Goal: Task Accomplishment & Management: Manage account settings

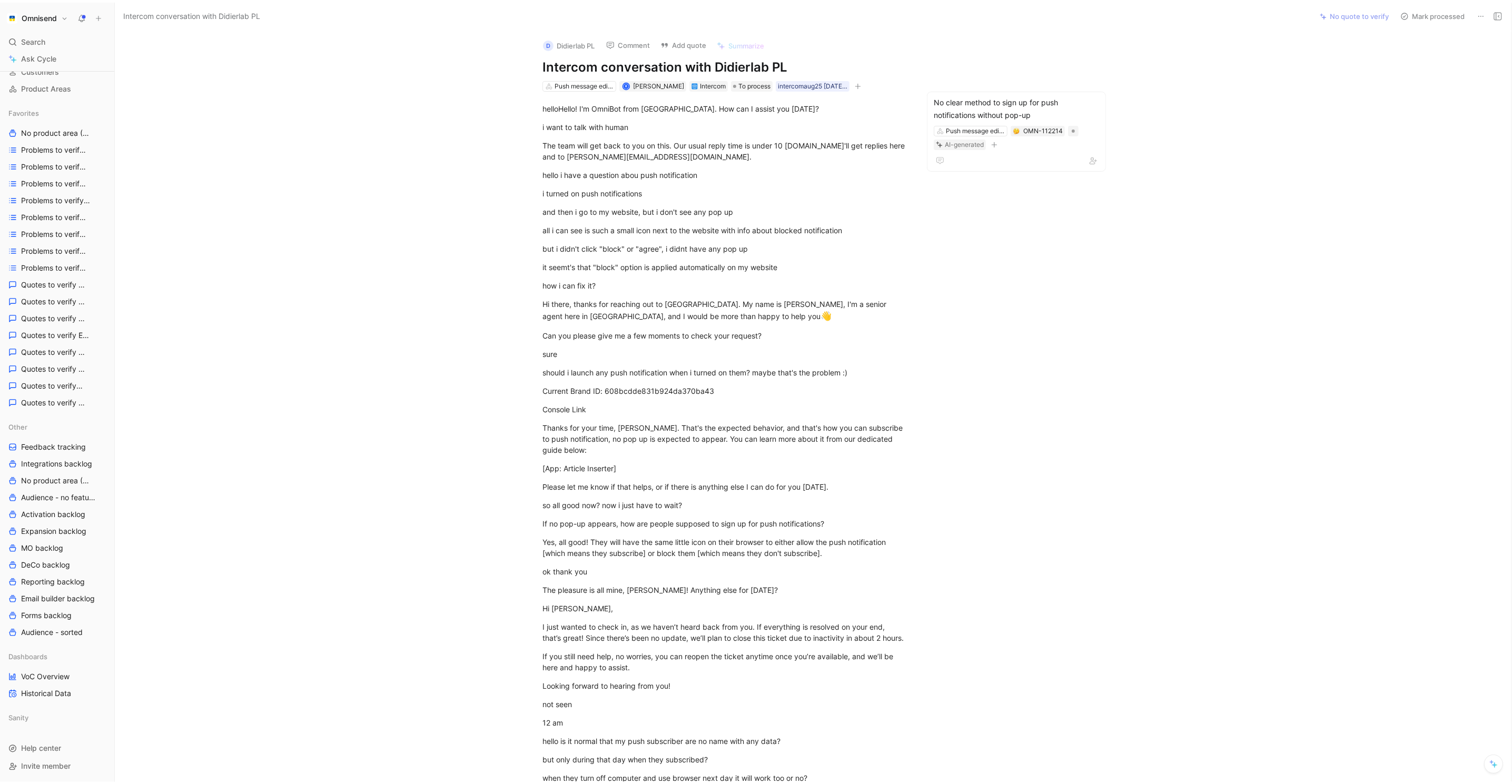
scroll to position [91, 0]
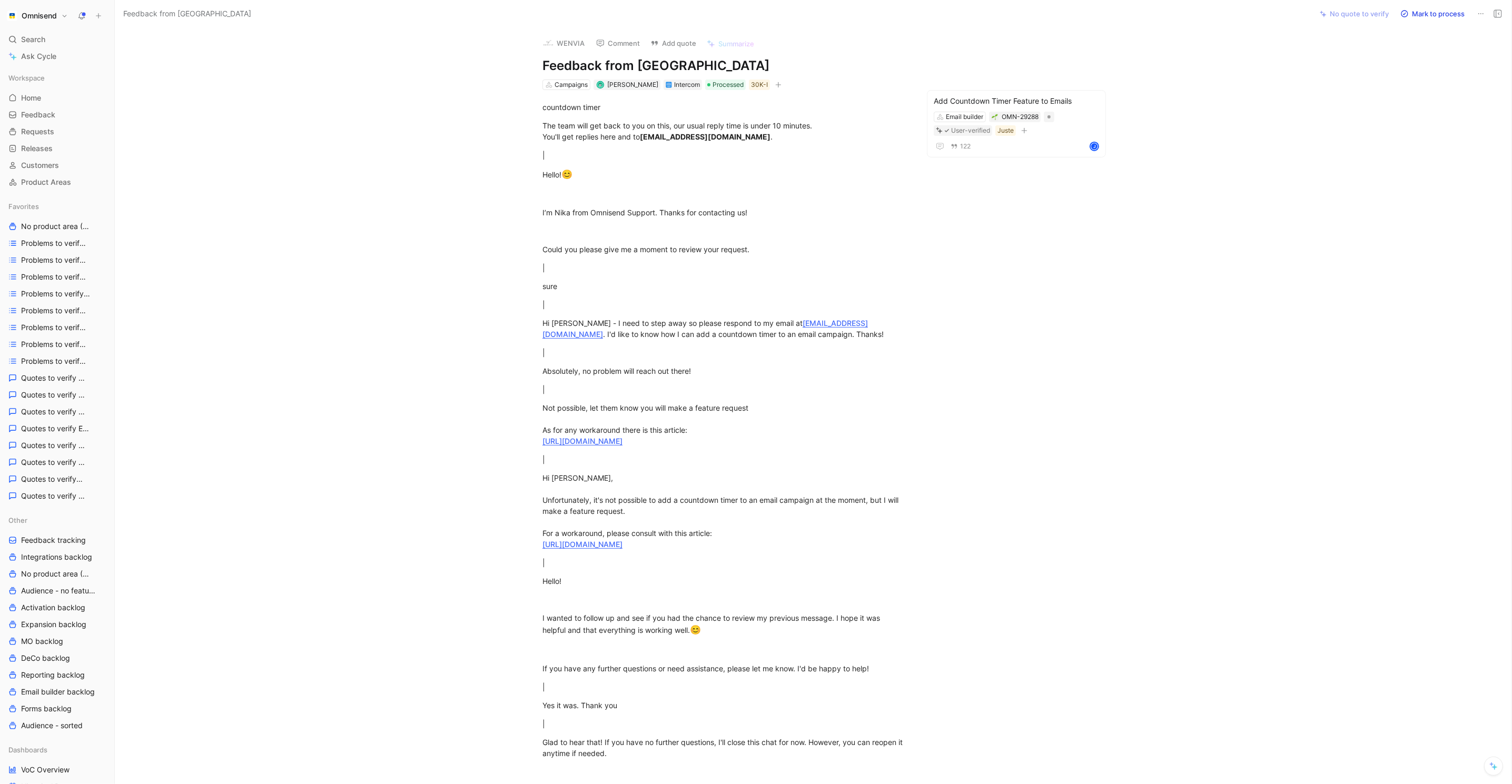
scroll to position [19, 0]
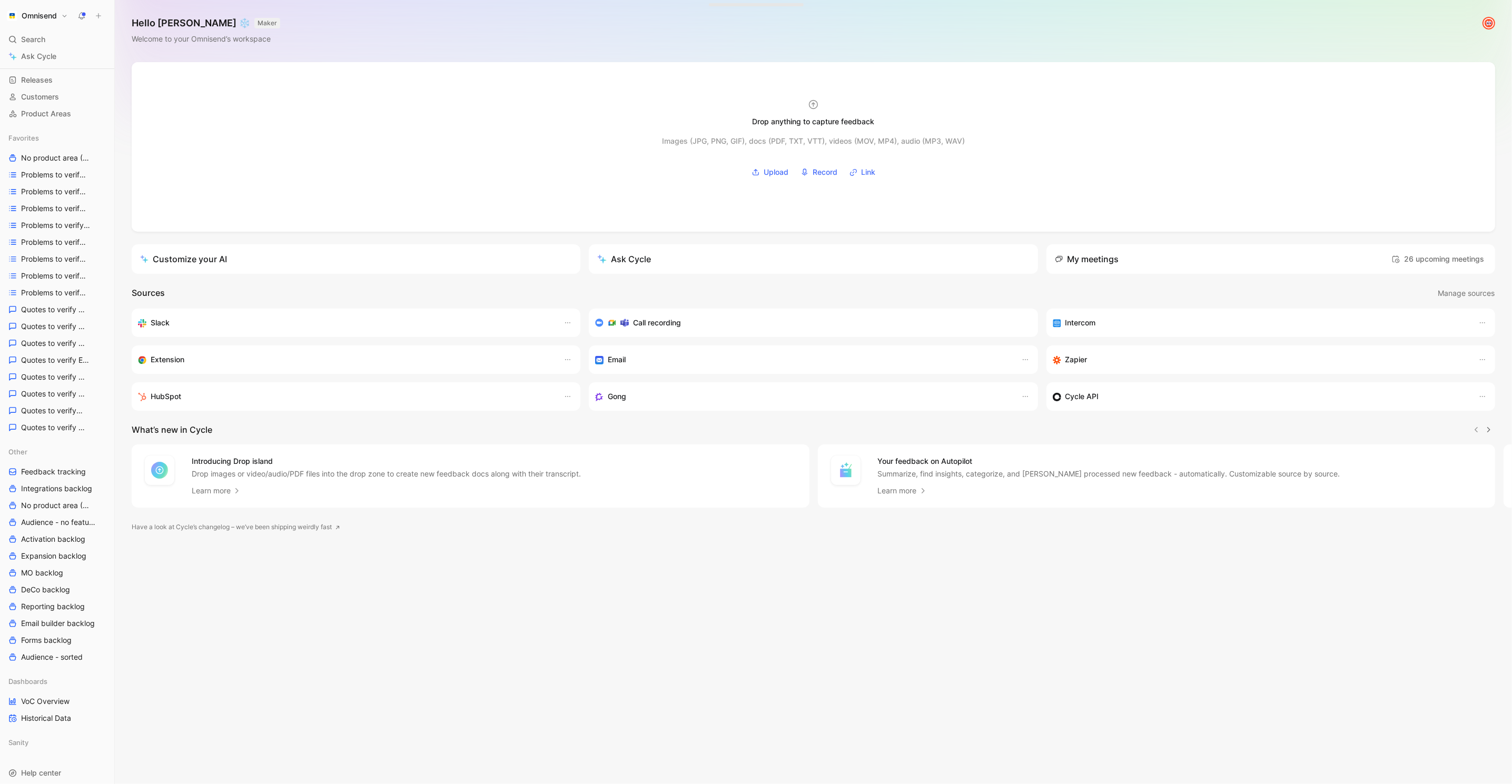
scroll to position [79, 0]
click at [56, 689] on span "VoC Overview" at bounding box center [45, 690] width 49 height 11
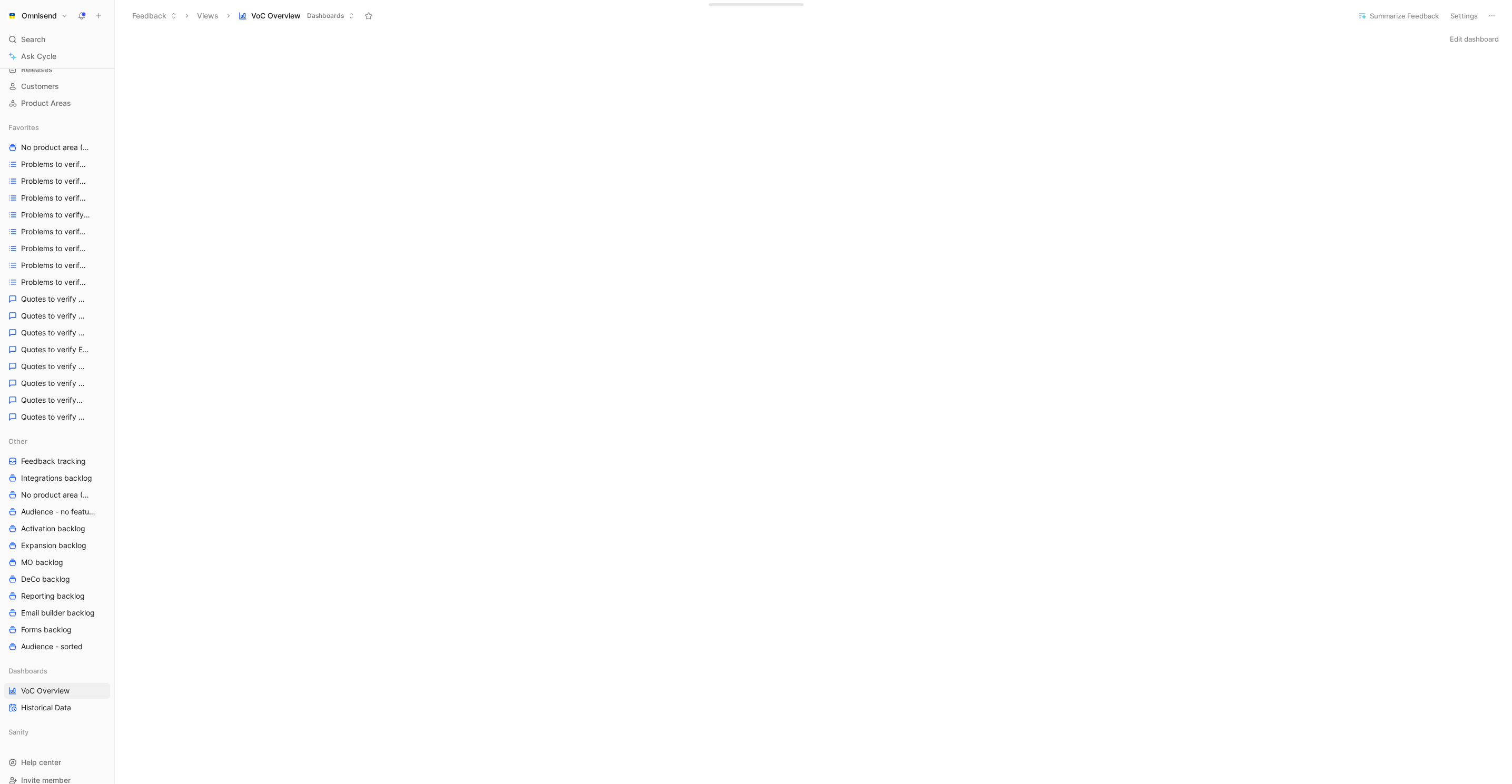
click at [52, 41] on div "Search ⌘ K" at bounding box center [57, 40] width 106 height 16
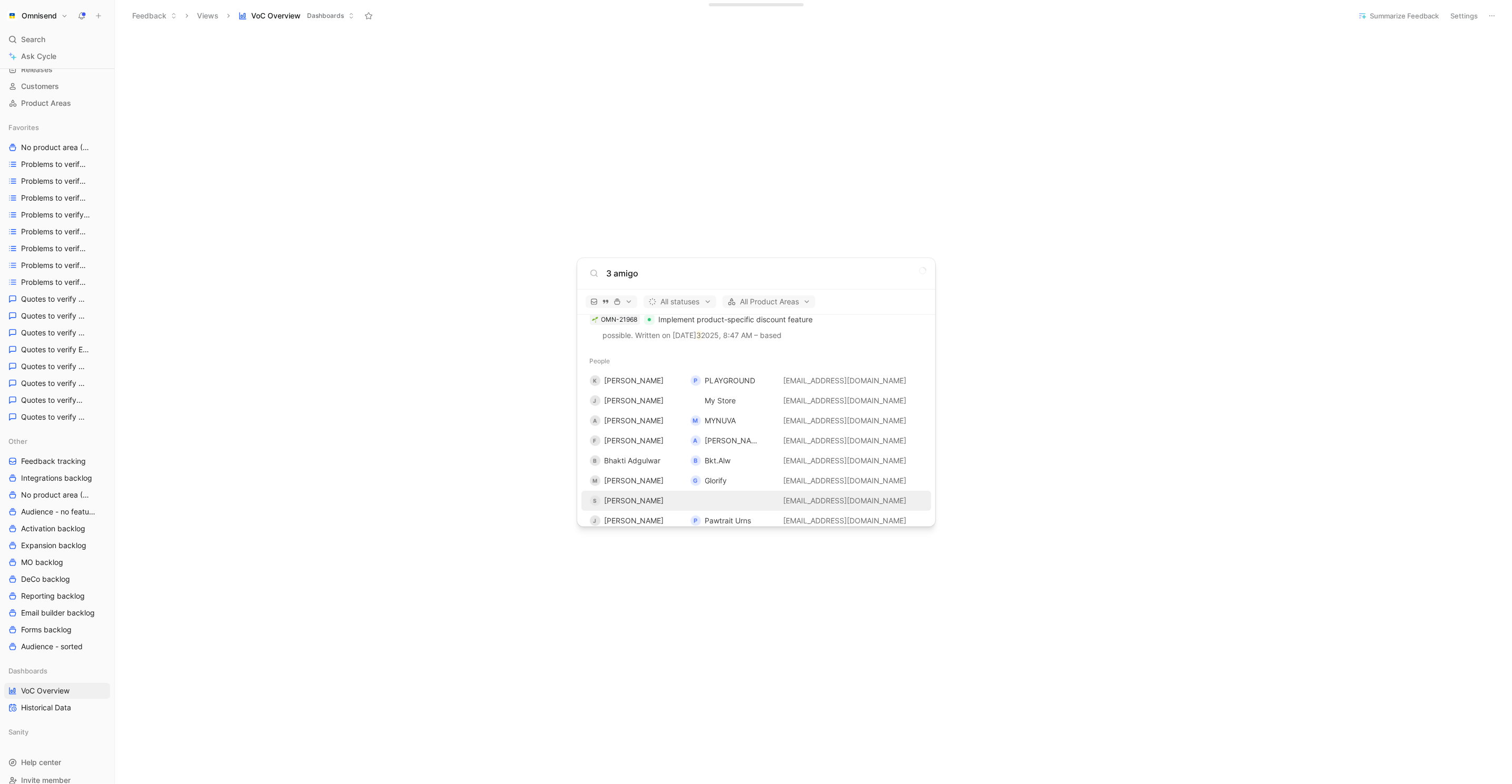
scroll to position [1582, 0]
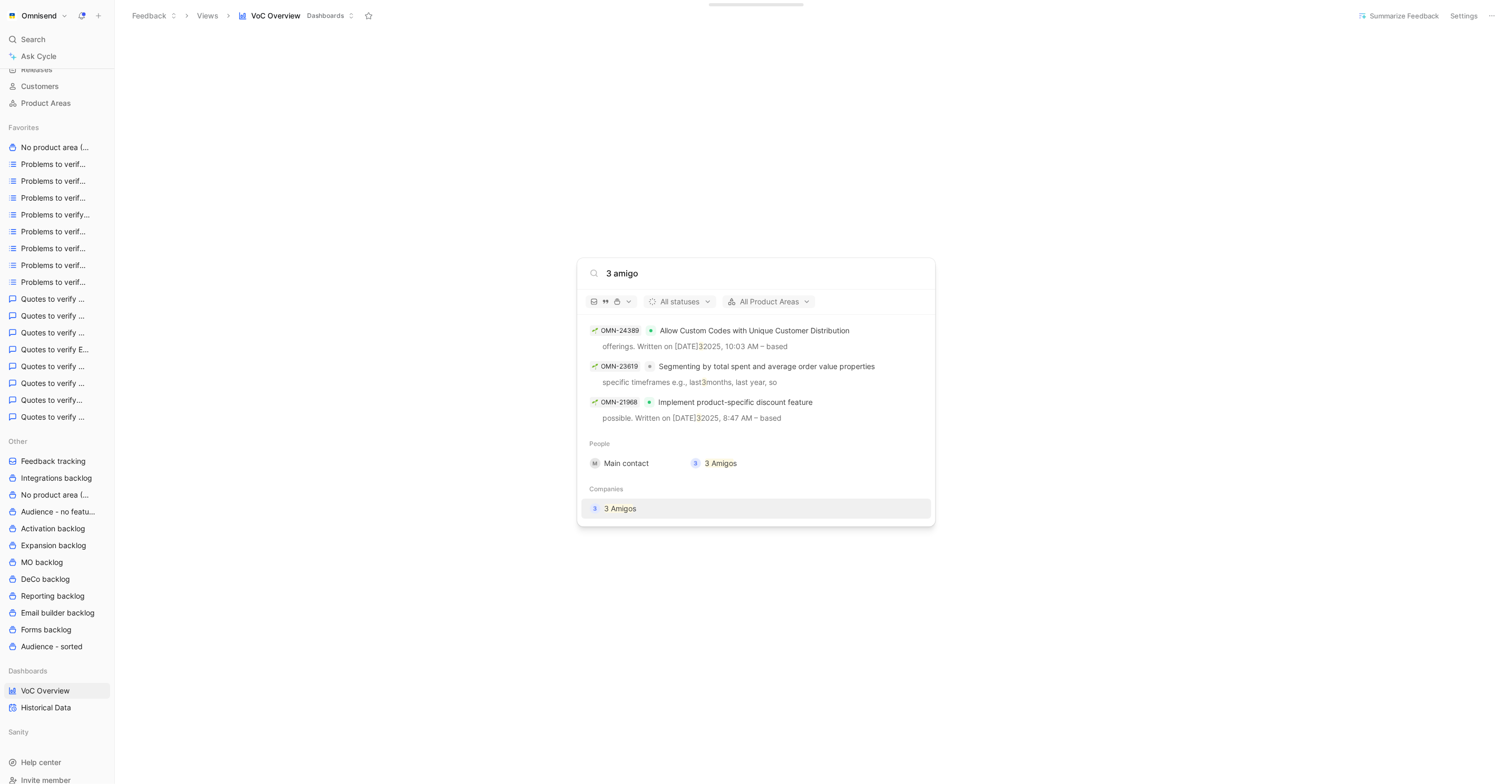
type input "3 amigo"
click at [609, 504] on mark "3 Amigo" at bounding box center [618, 508] width 28 height 9
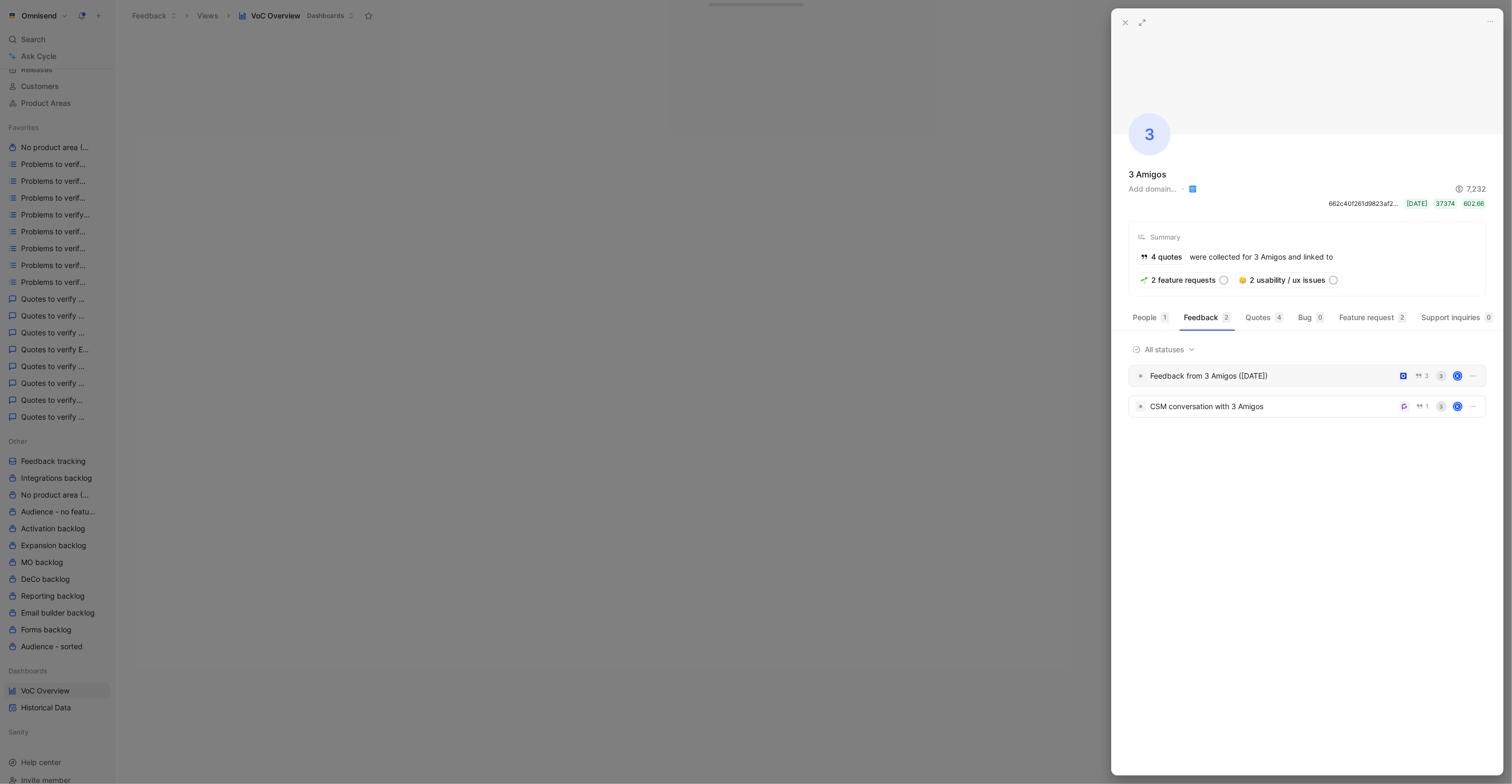
click at [1266, 379] on div "Feedback from 3 Amigos (Aug 25, 2025)" at bounding box center [1272, 376] width 244 height 13
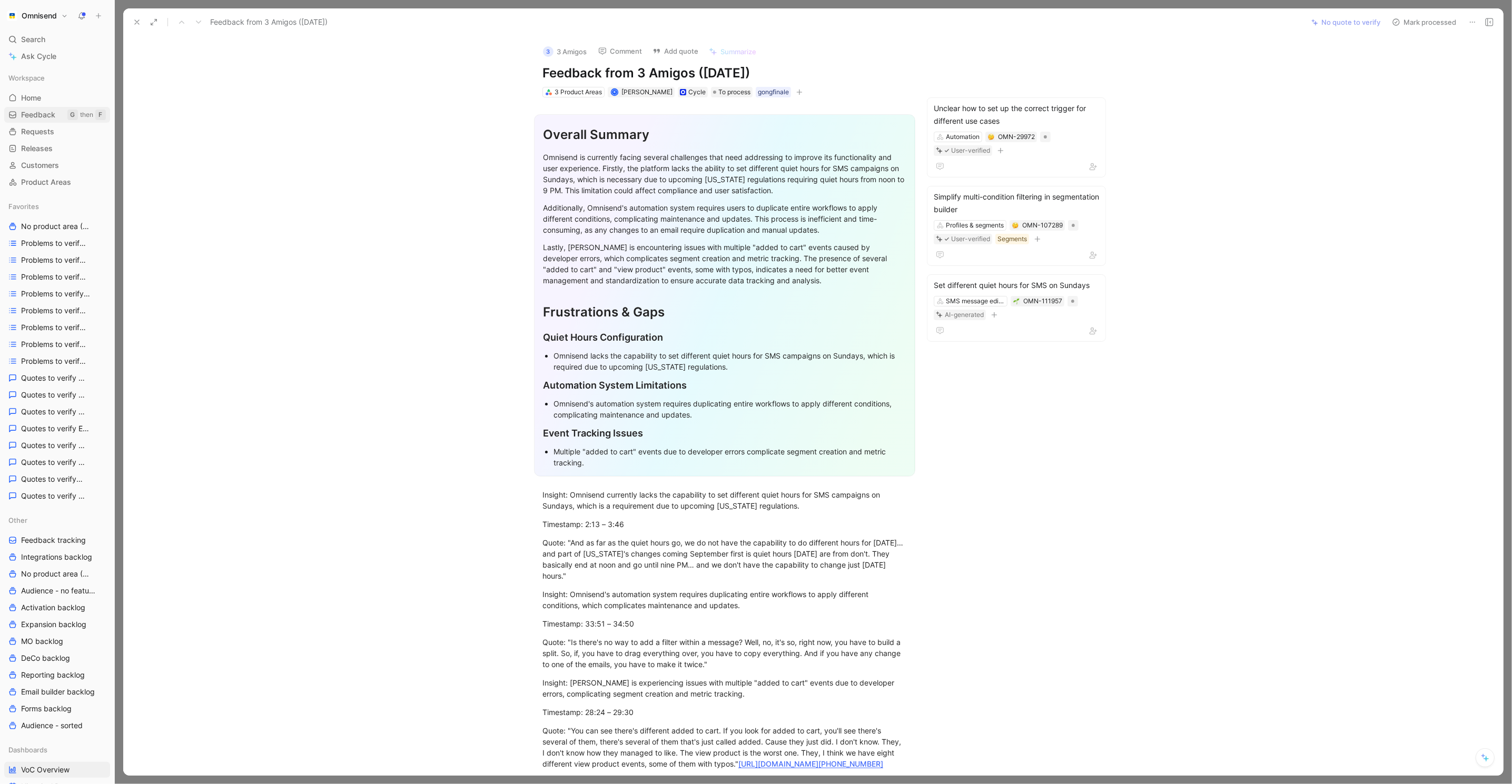
click at [68, 109] on div "G then F" at bounding box center [86, 114] width 38 height 11
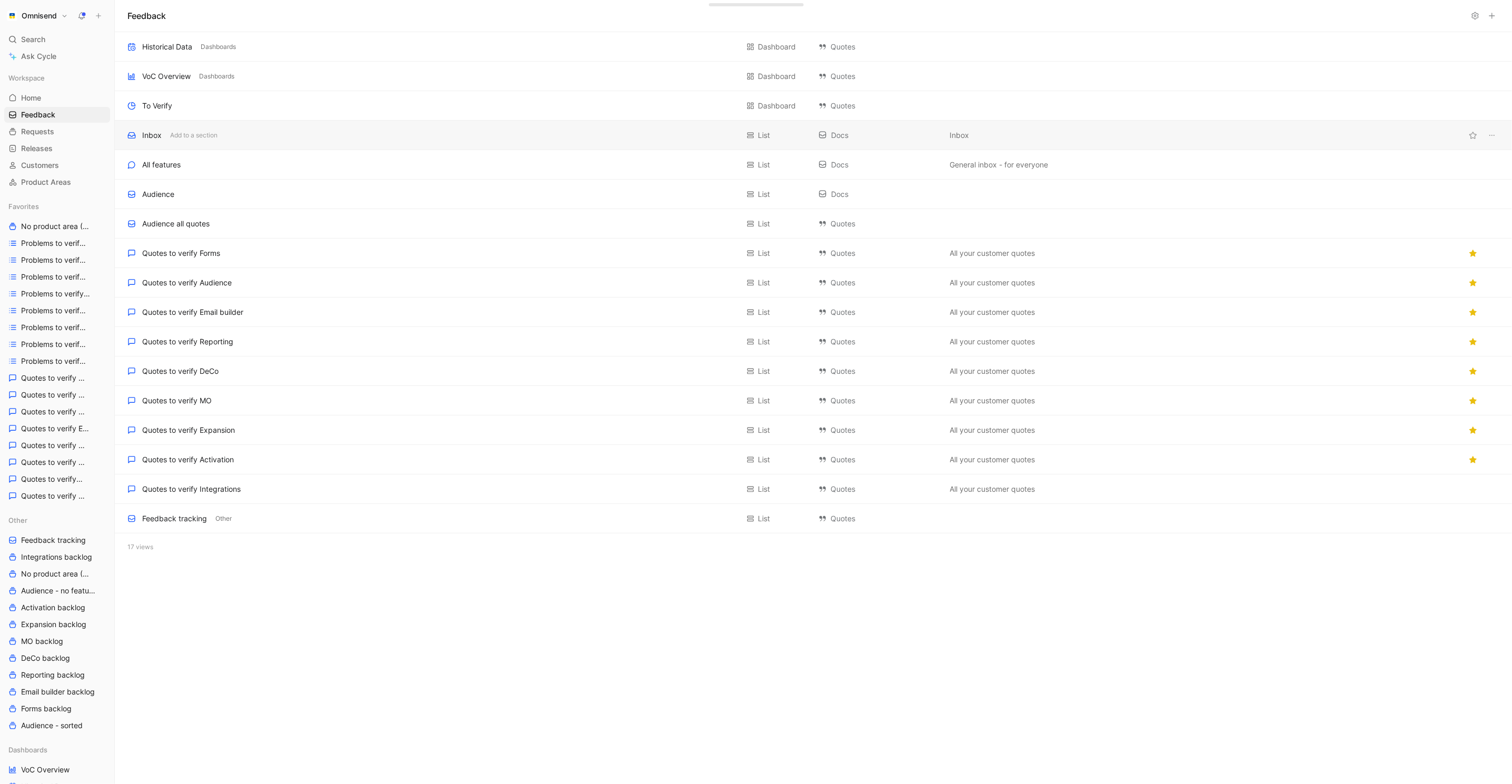
click at [320, 135] on div "Inbox Add to a section" at bounding box center [433, 135] width 611 height 13
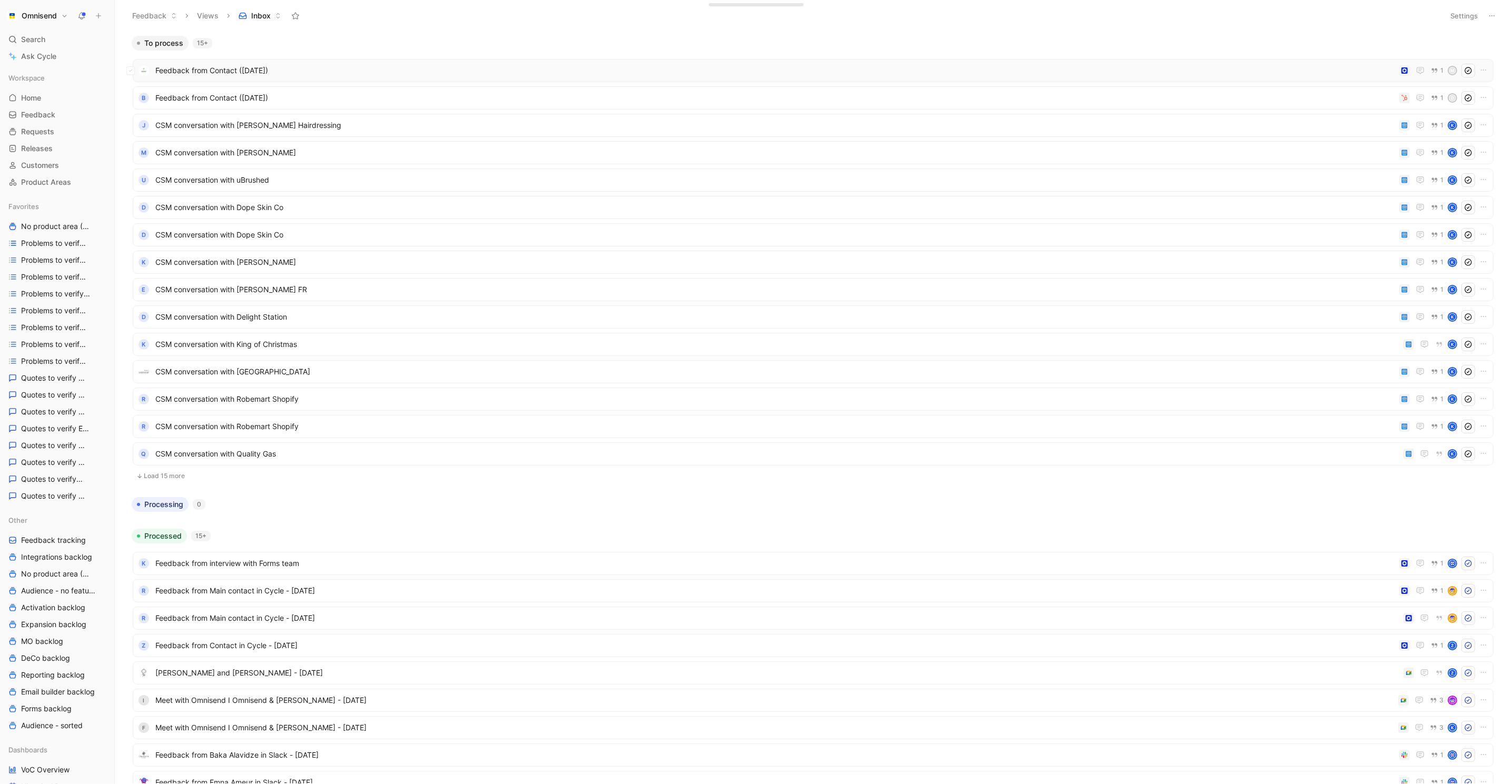
click at [1278, 65] on span "Feedback from Contact ([DATE])" at bounding box center [775, 70] width 1240 height 13
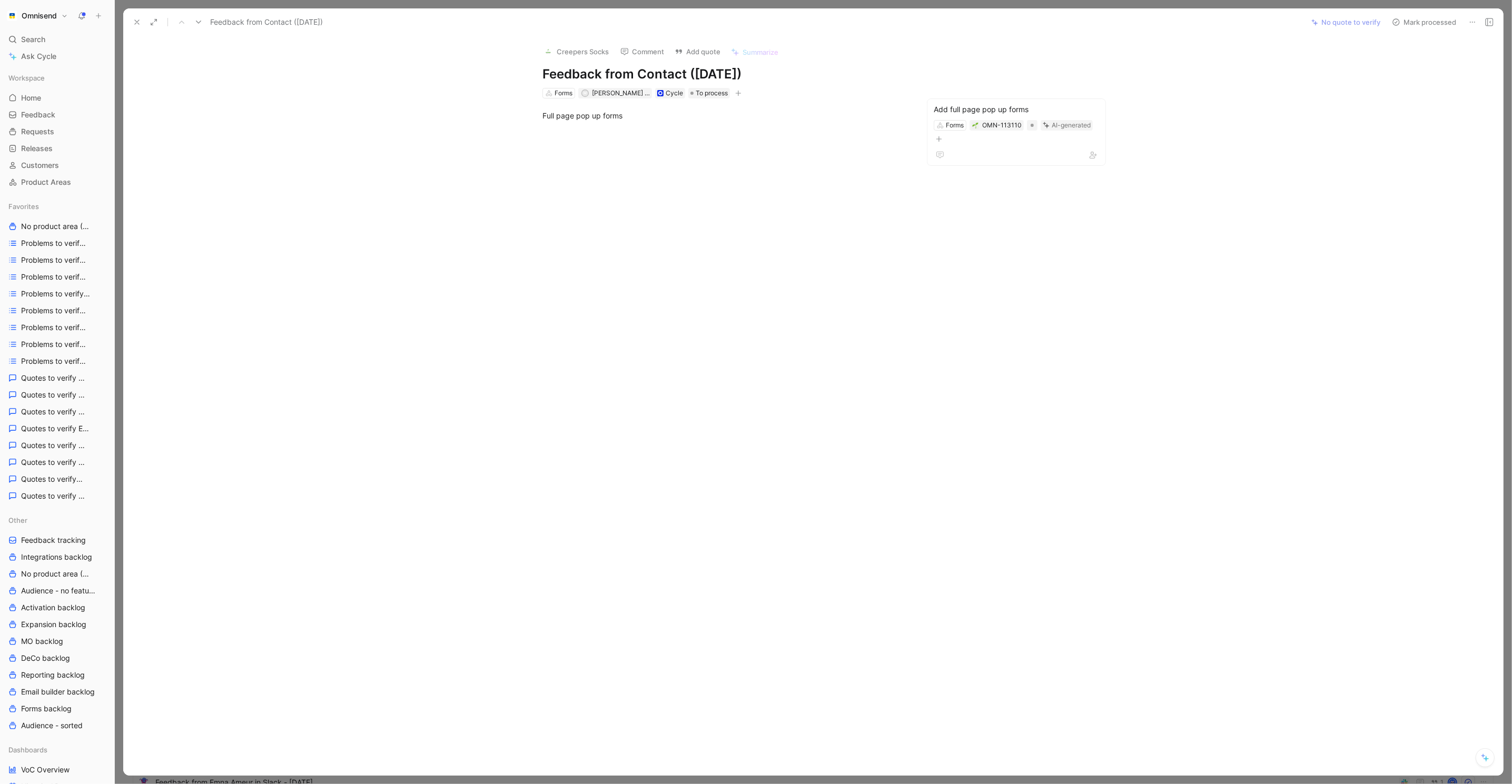
click at [696, 252] on div at bounding box center [724, 250] width 1159 height 236
click at [910, 283] on div at bounding box center [724, 250] width 1159 height 236
click at [557, 97] on button "Creepers Socks" at bounding box center [536, 96] width 66 height 13
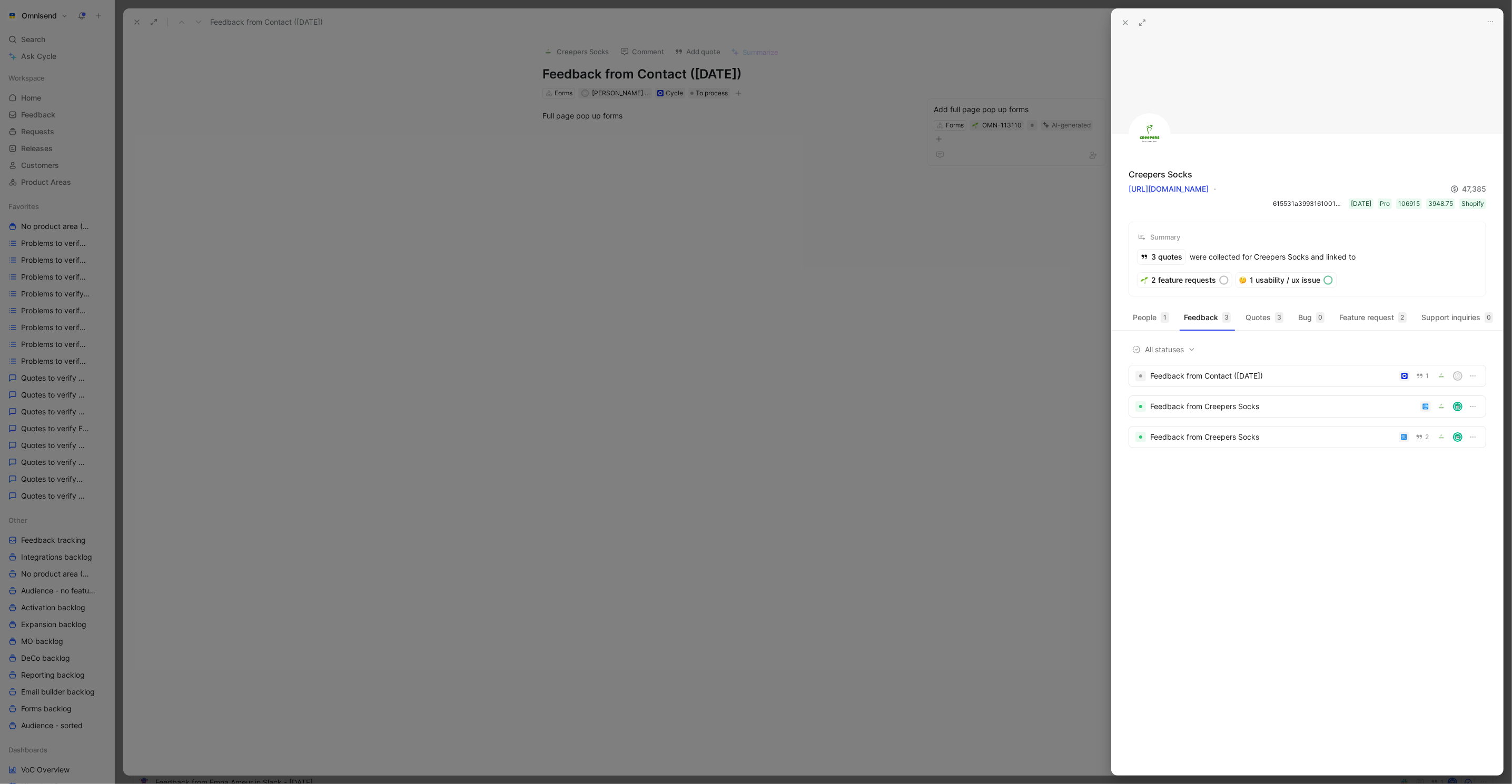
click at [1045, 243] on div at bounding box center [756, 392] width 1512 height 784
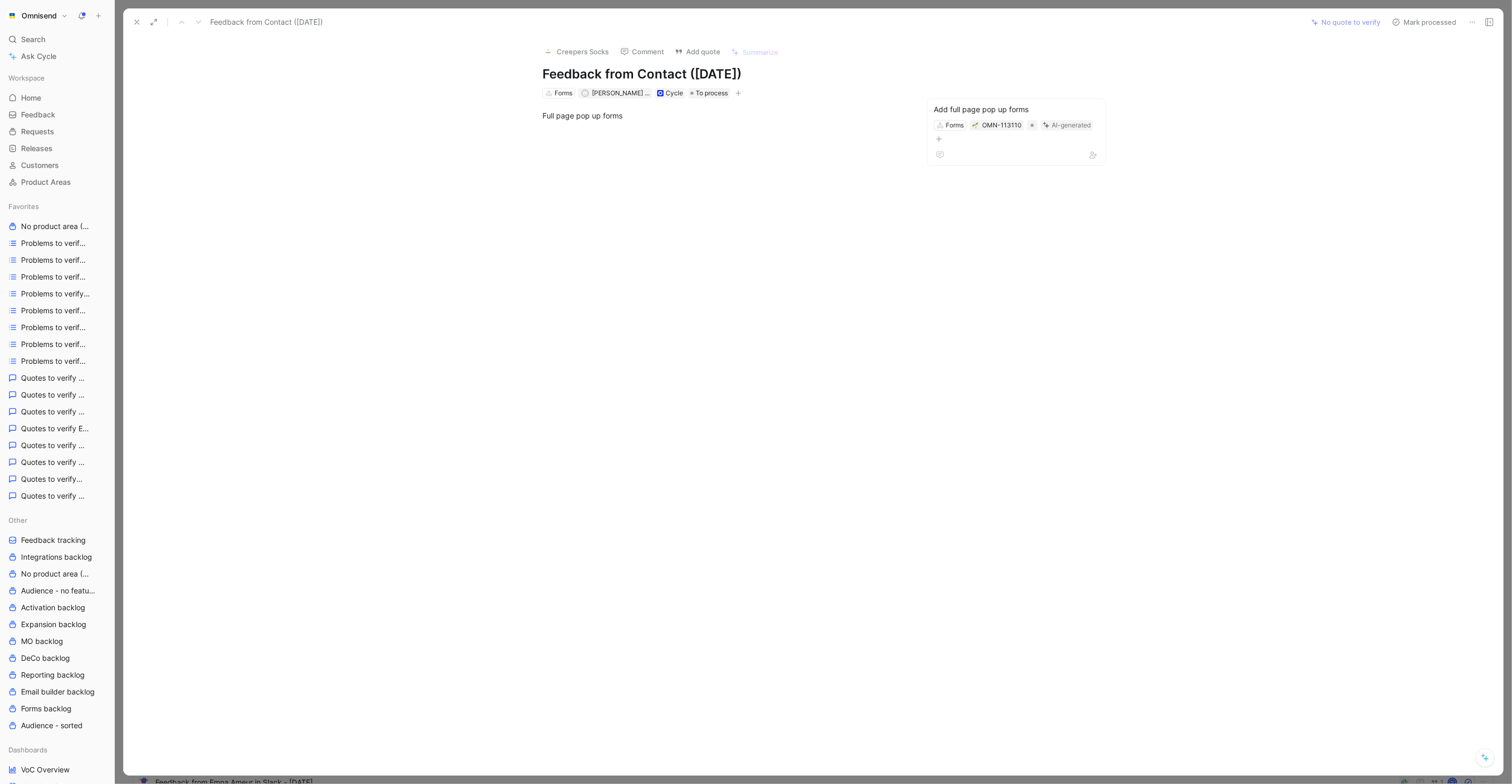
click at [137, 23] on use at bounding box center [136, 22] width 4 height 4
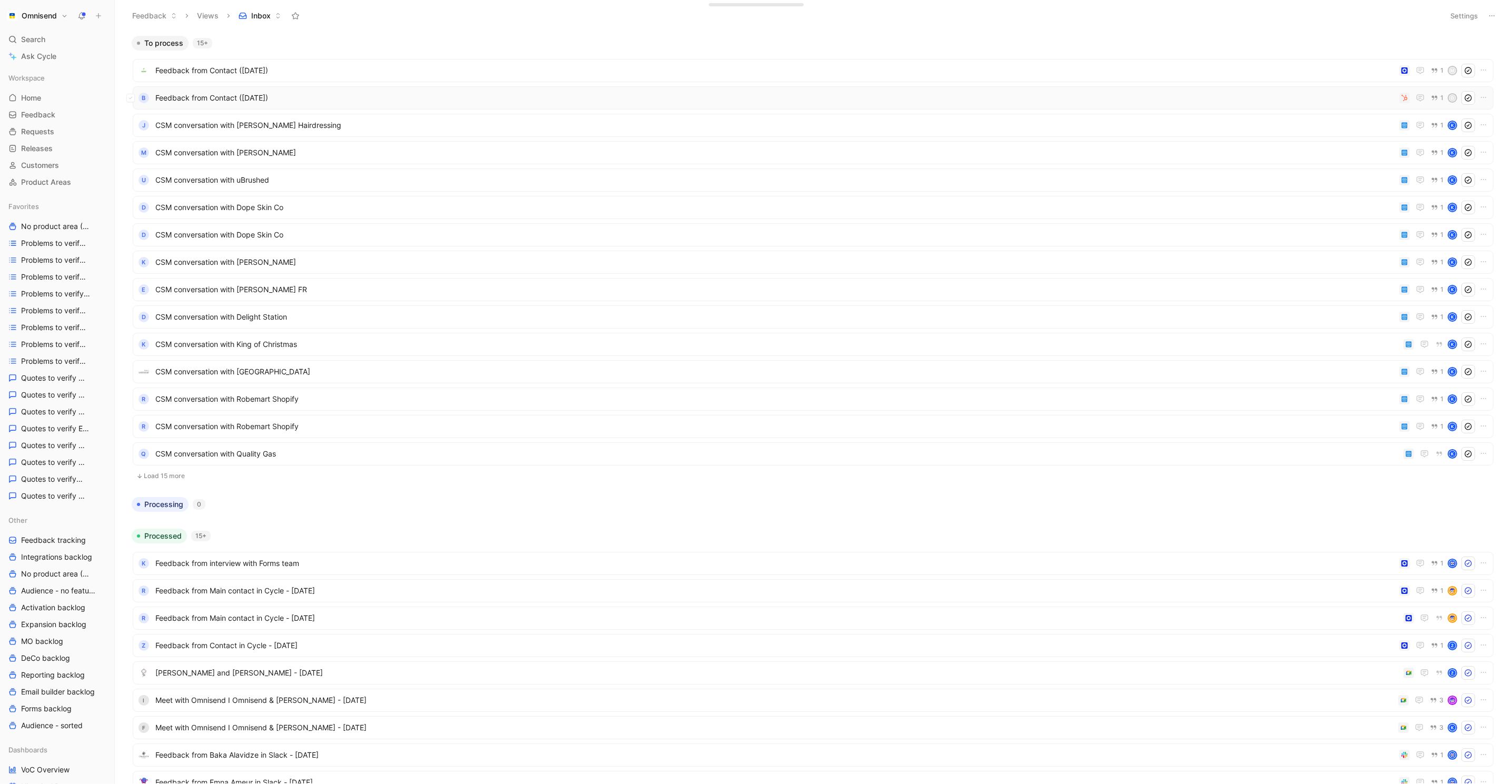
click at [1353, 97] on span "Feedback from Contact ([DATE])" at bounding box center [775, 98] width 1240 height 13
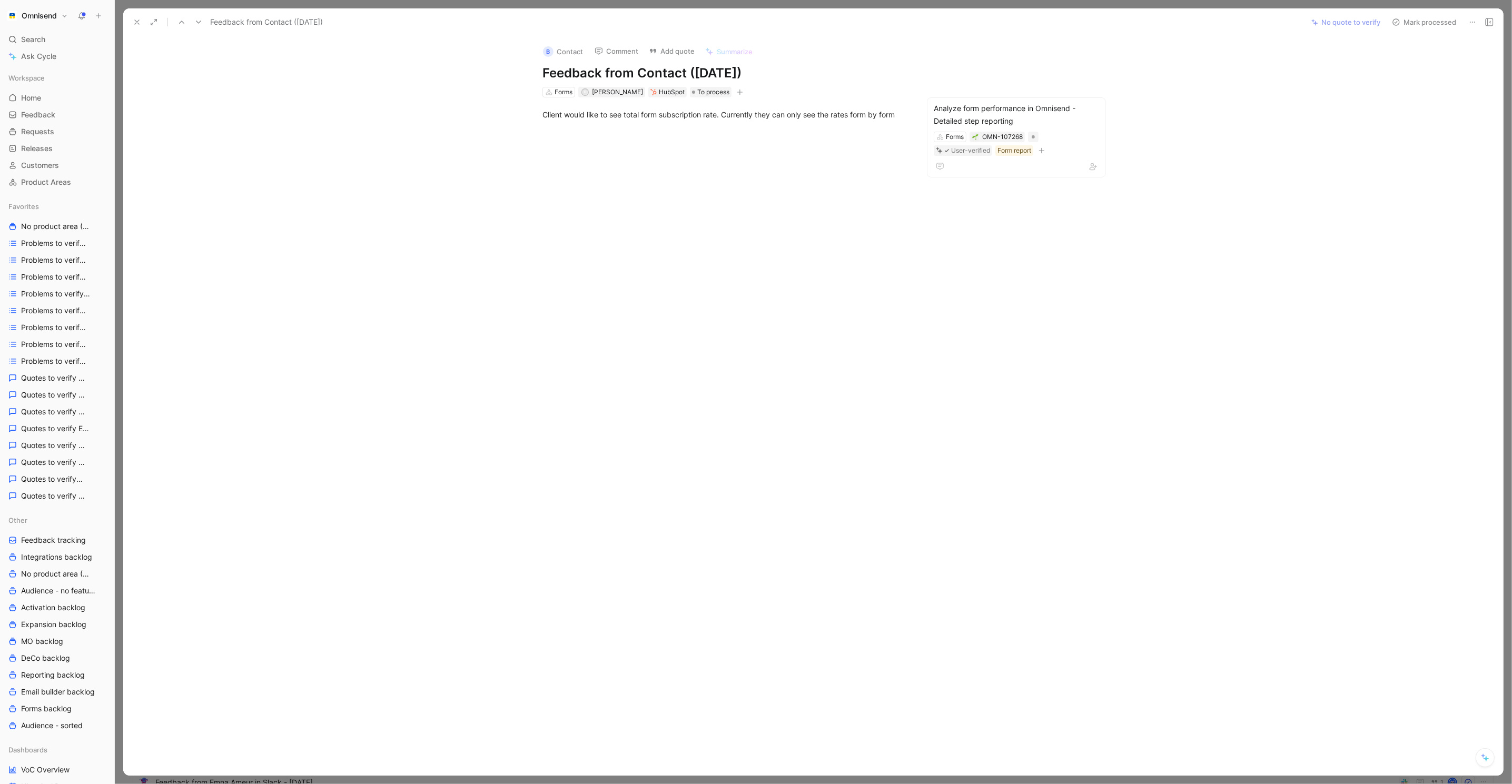
click at [139, 19] on icon at bounding box center [137, 22] width 8 height 8
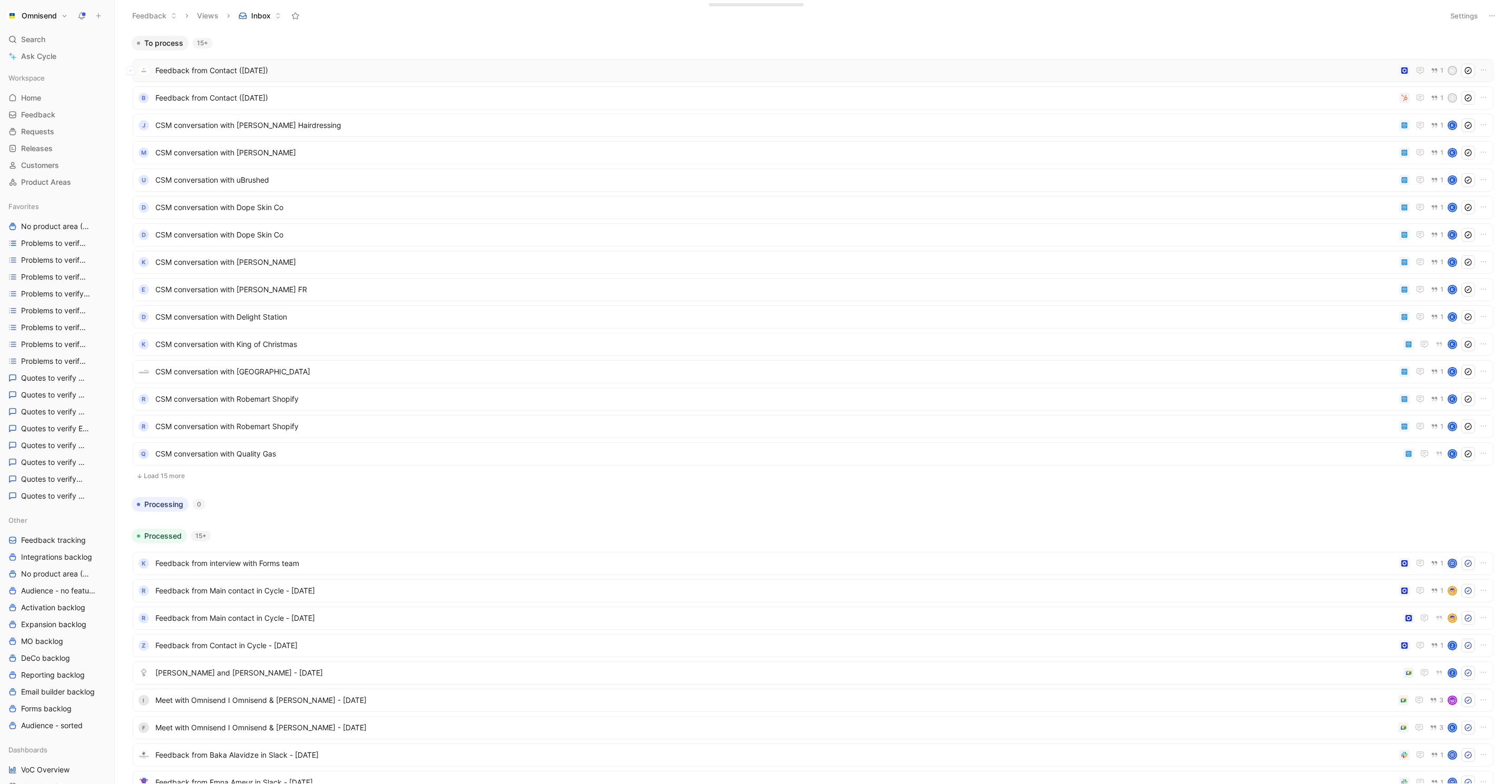
click at [562, 75] on span "Feedback from Contact ([DATE])" at bounding box center [775, 70] width 1240 height 13
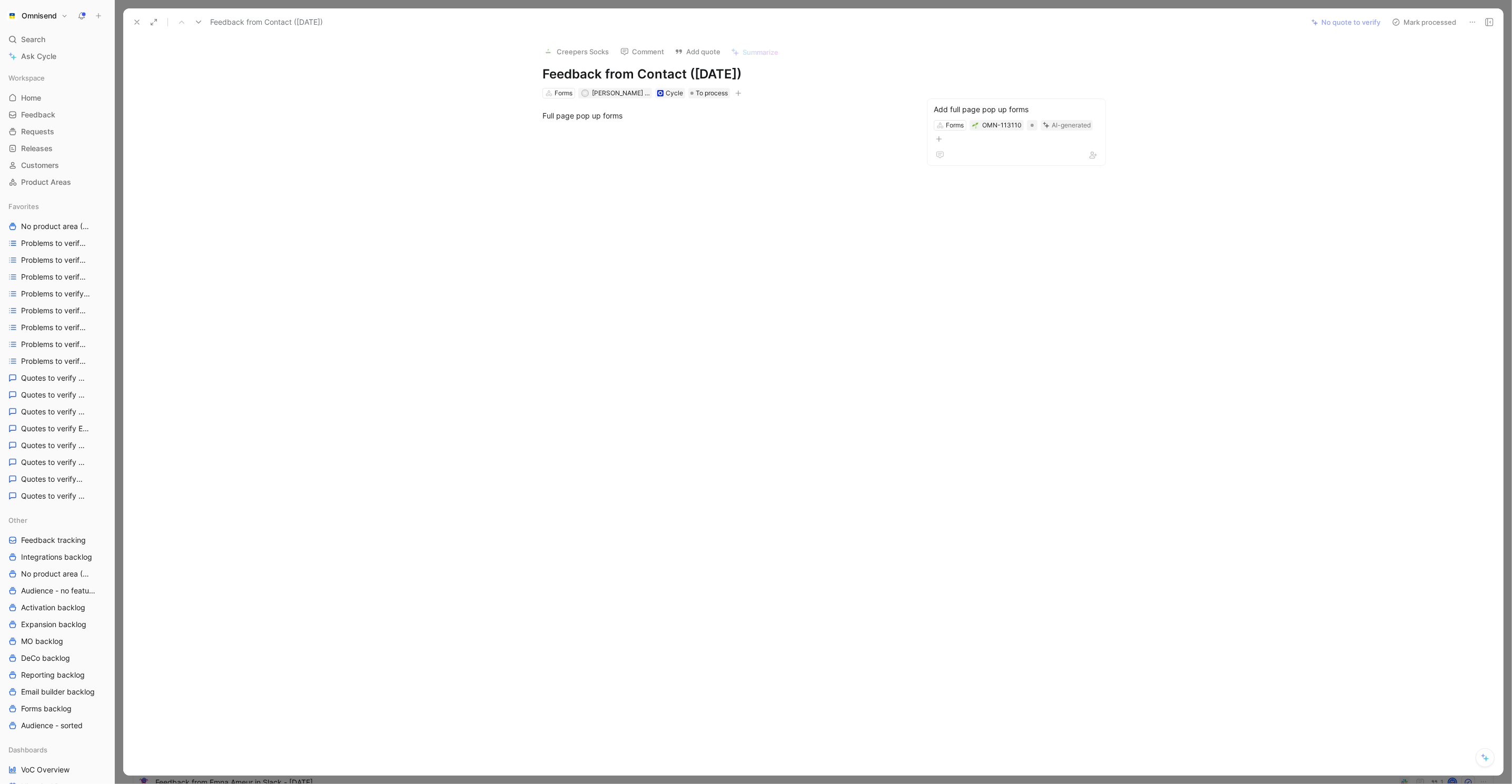
click at [136, 23] on use at bounding box center [136, 22] width 4 height 4
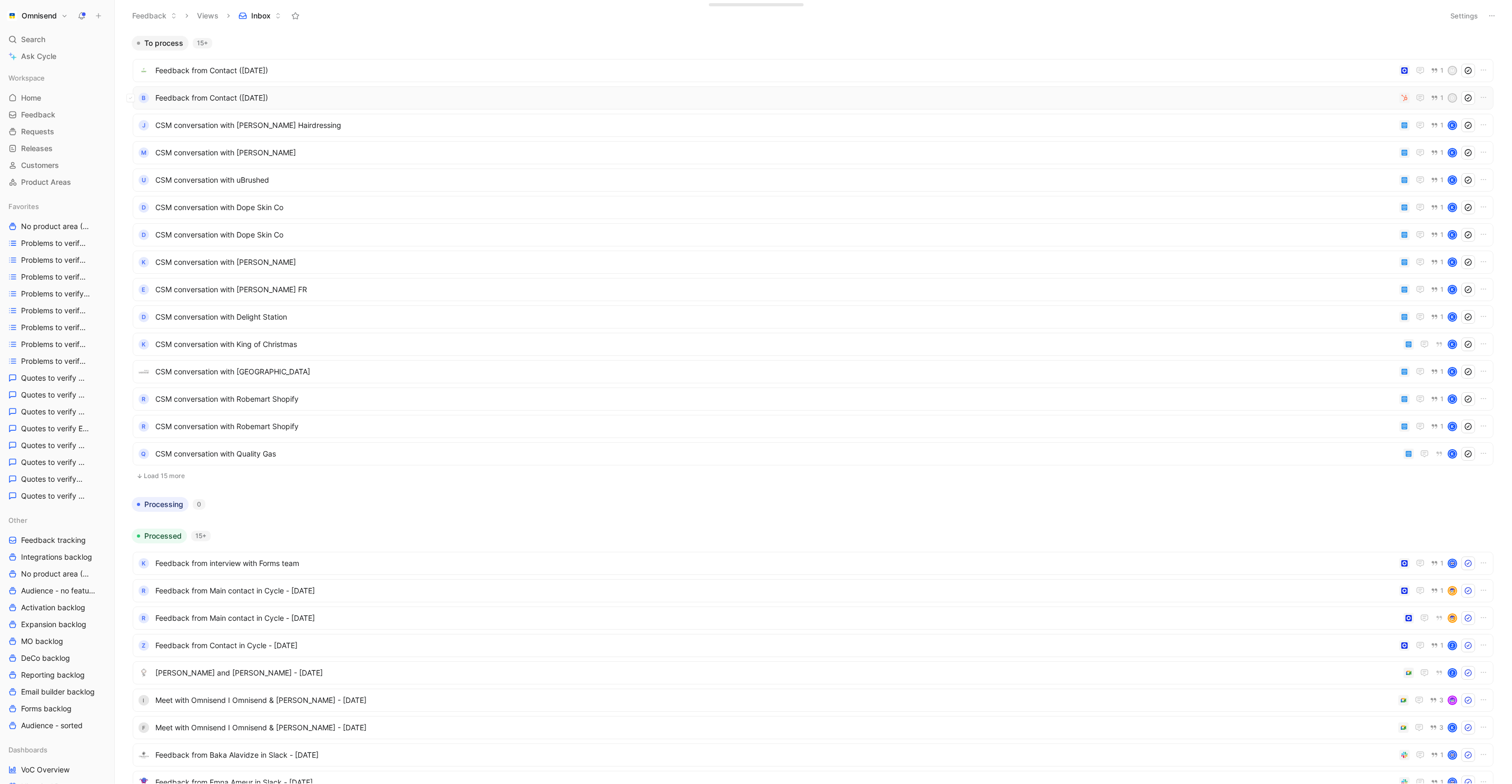
click at [333, 101] on span "Feedback from Contact ([DATE])" at bounding box center [775, 98] width 1240 height 13
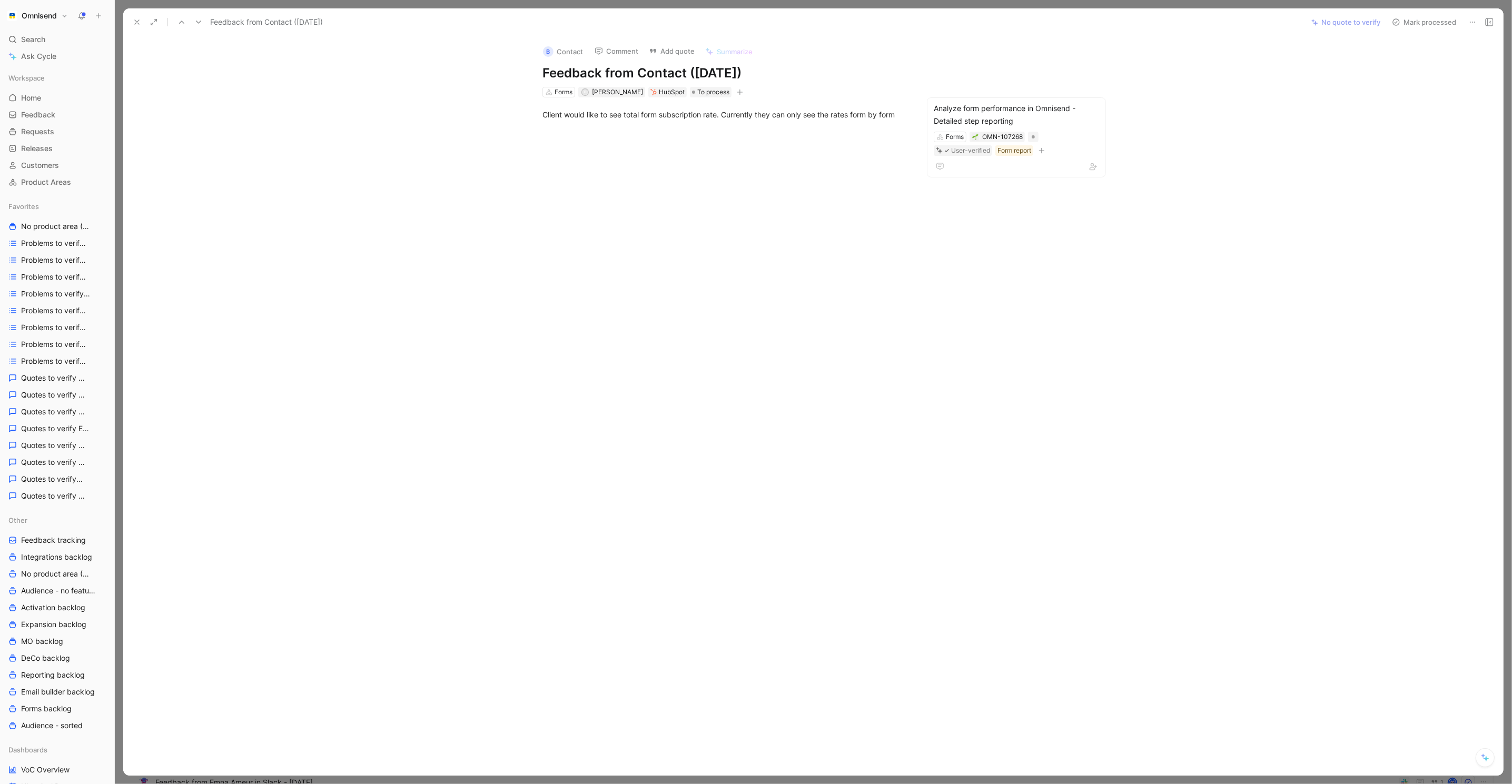
click at [134, 19] on icon at bounding box center [137, 22] width 8 height 8
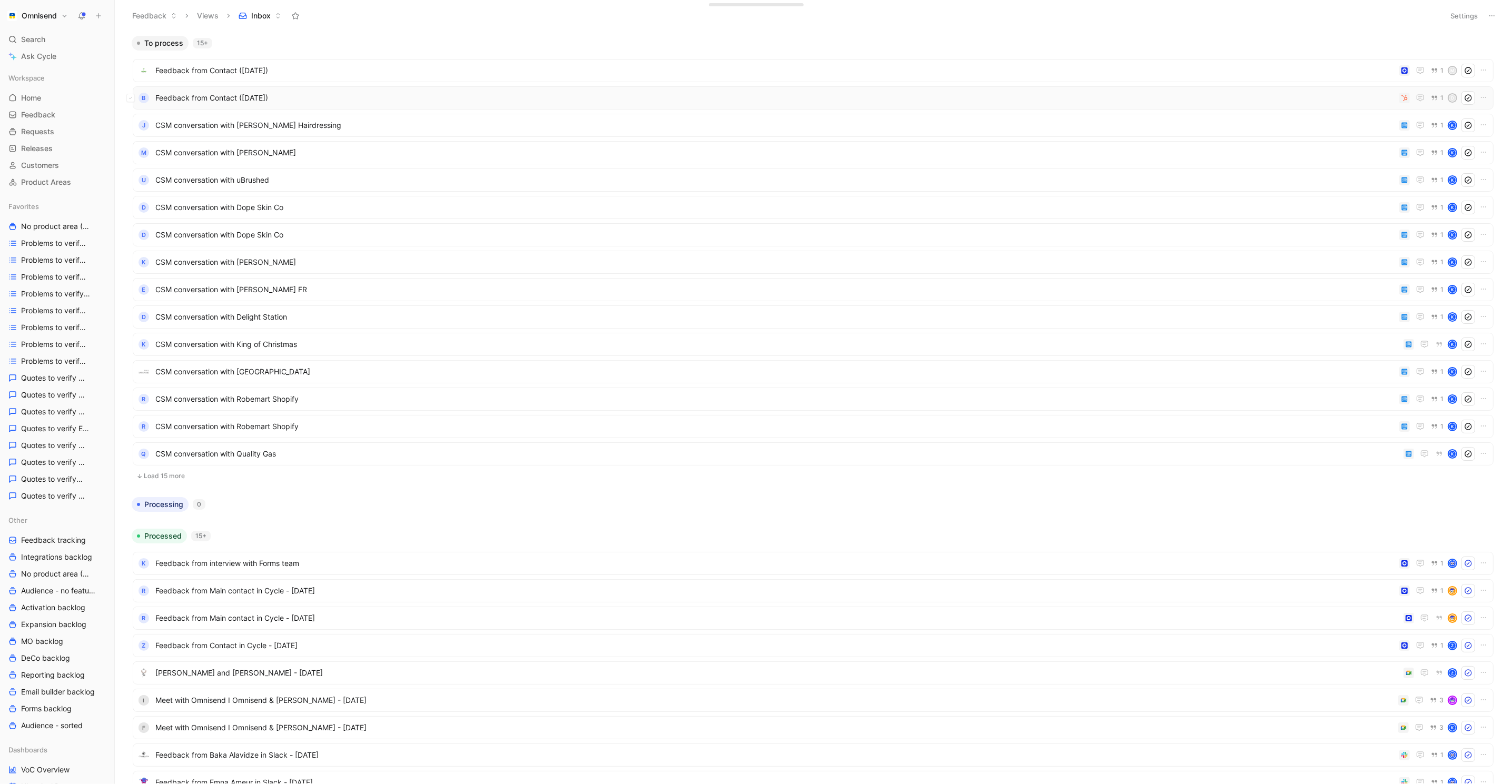
click at [529, 104] on div "B Feedback from Contact (Sep 01, 2025) 1 D" at bounding box center [813, 97] width 1354 height 14
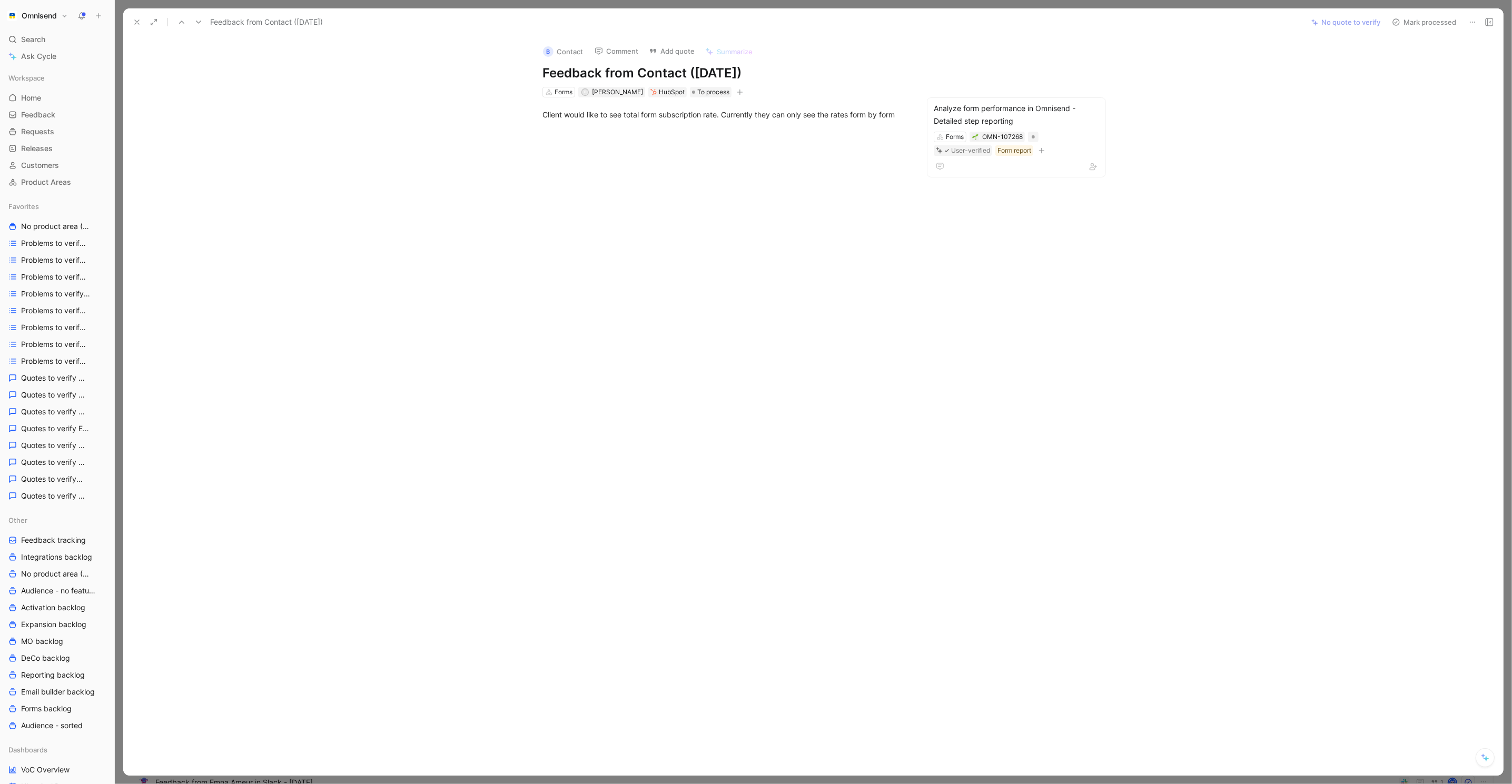
click at [143, 19] on button at bounding box center [137, 22] width 15 height 15
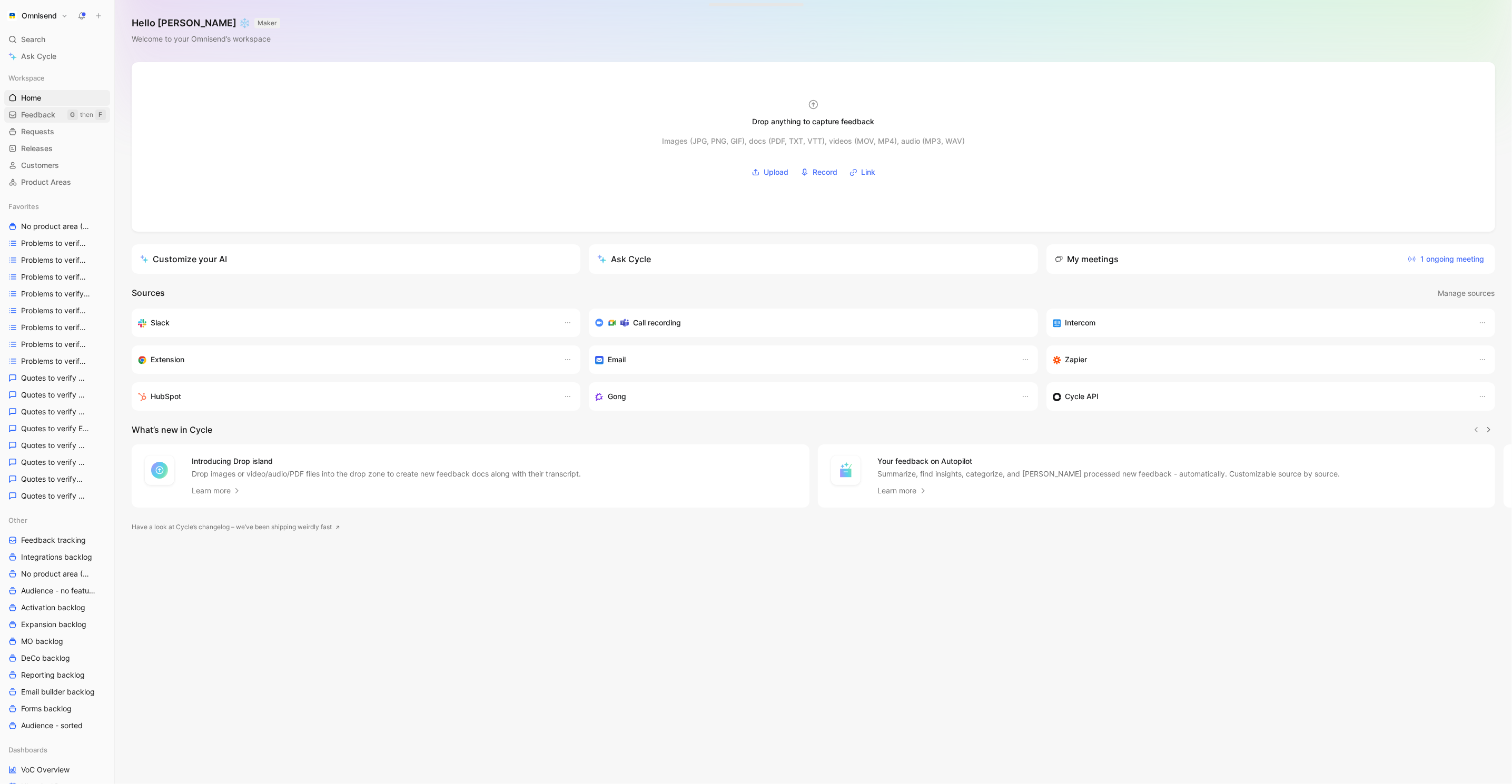
click at [41, 117] on span "Feedback" at bounding box center [38, 114] width 34 height 11
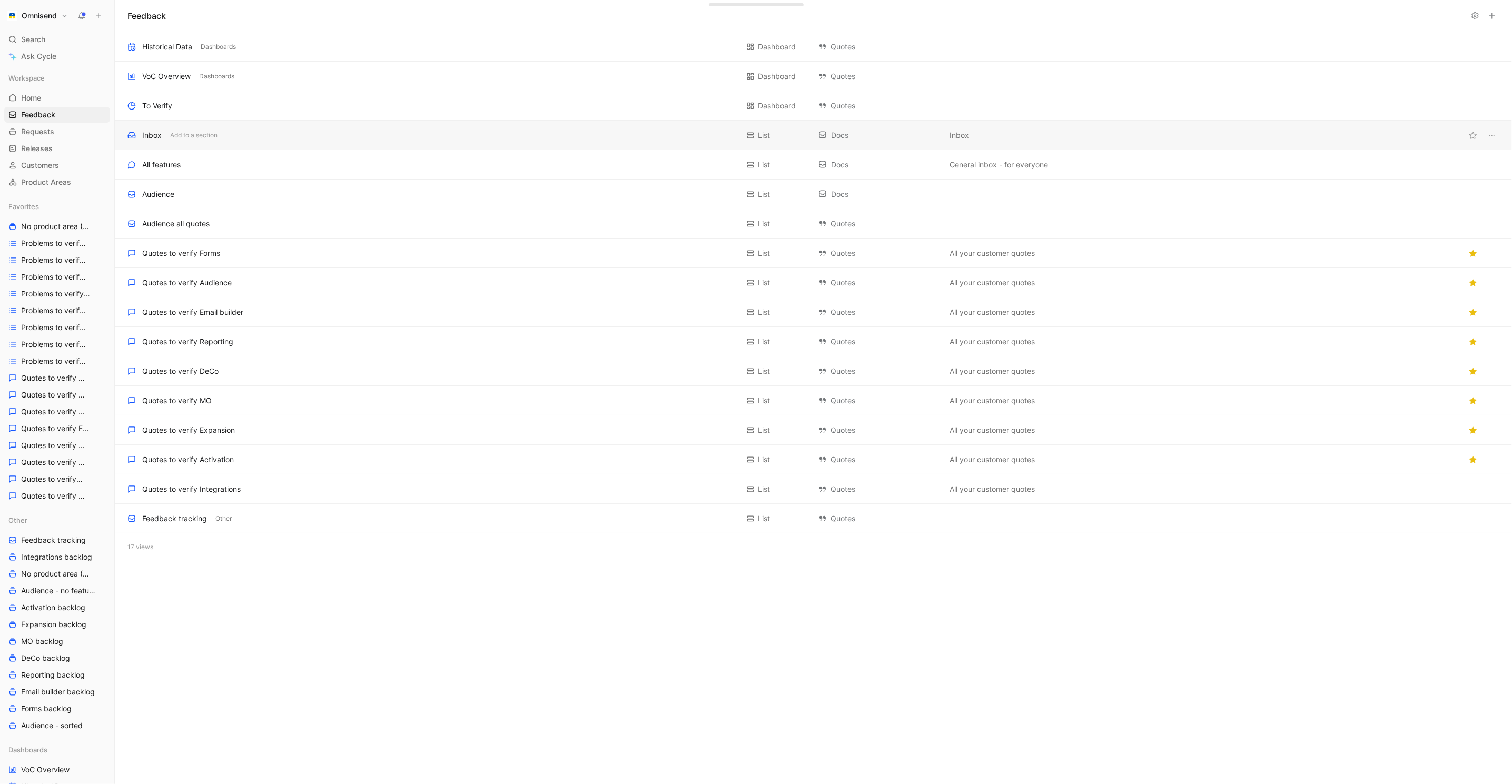
click at [434, 141] on div "Inbox Add to a section" at bounding box center [433, 135] width 611 height 13
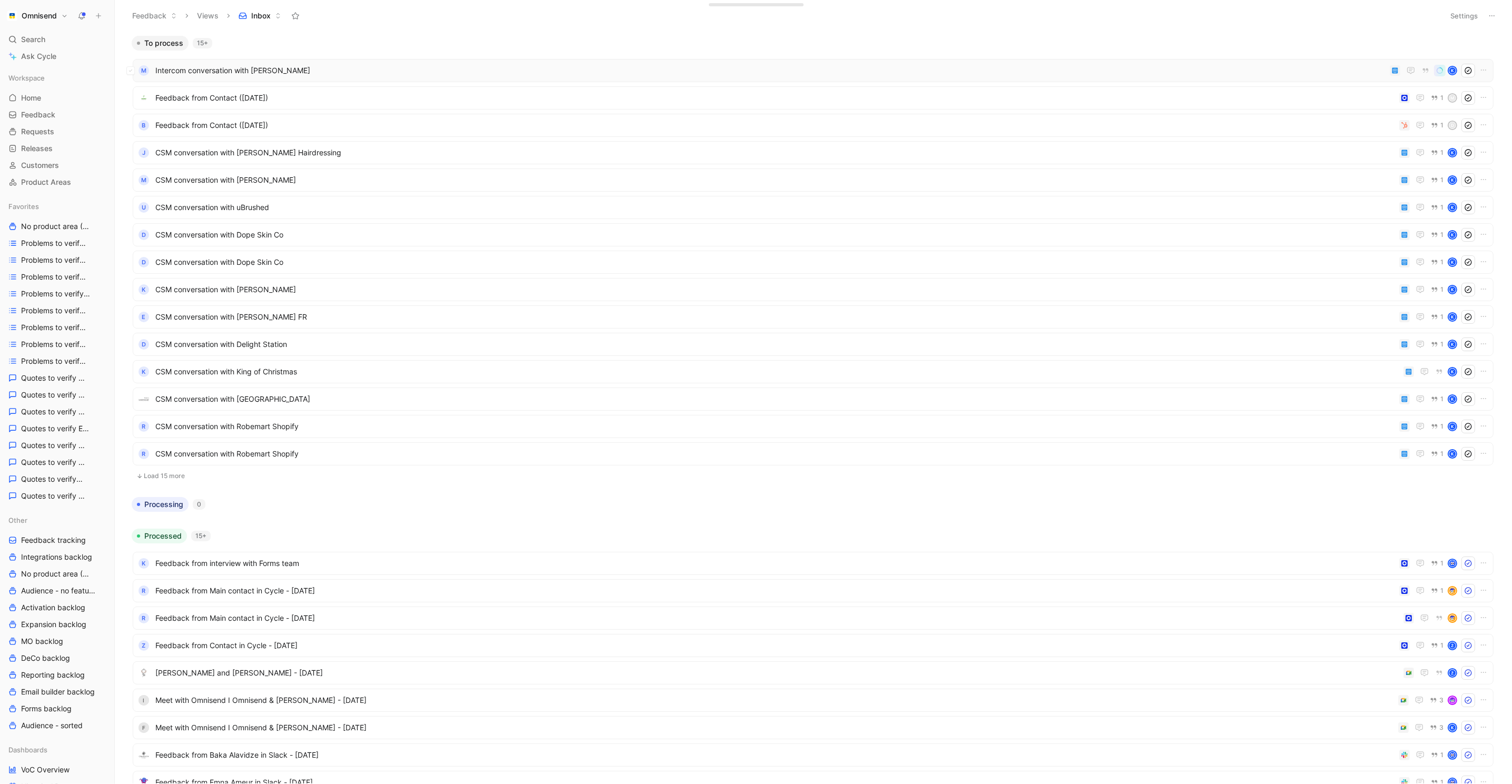
click at [1045, 70] on span "Intercom conversation with [PERSON_NAME]" at bounding box center [771, 70] width 1231 height 13
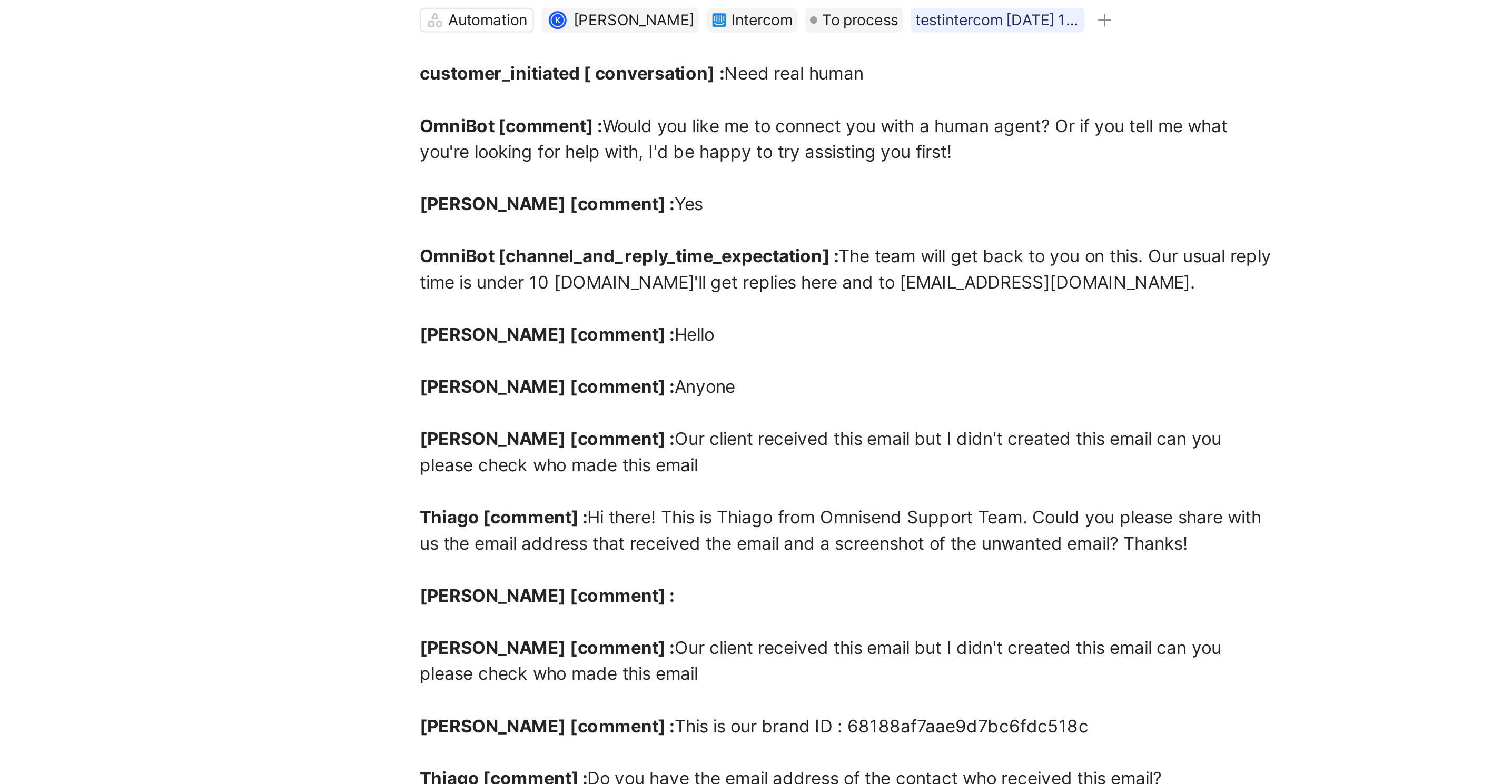
scroll to position [6, 0]
click at [705, 224] on div "customer_initiated [ conversation] : Need real human OmniBot [comment] : Would …" at bounding box center [824, 418] width 365 height 630
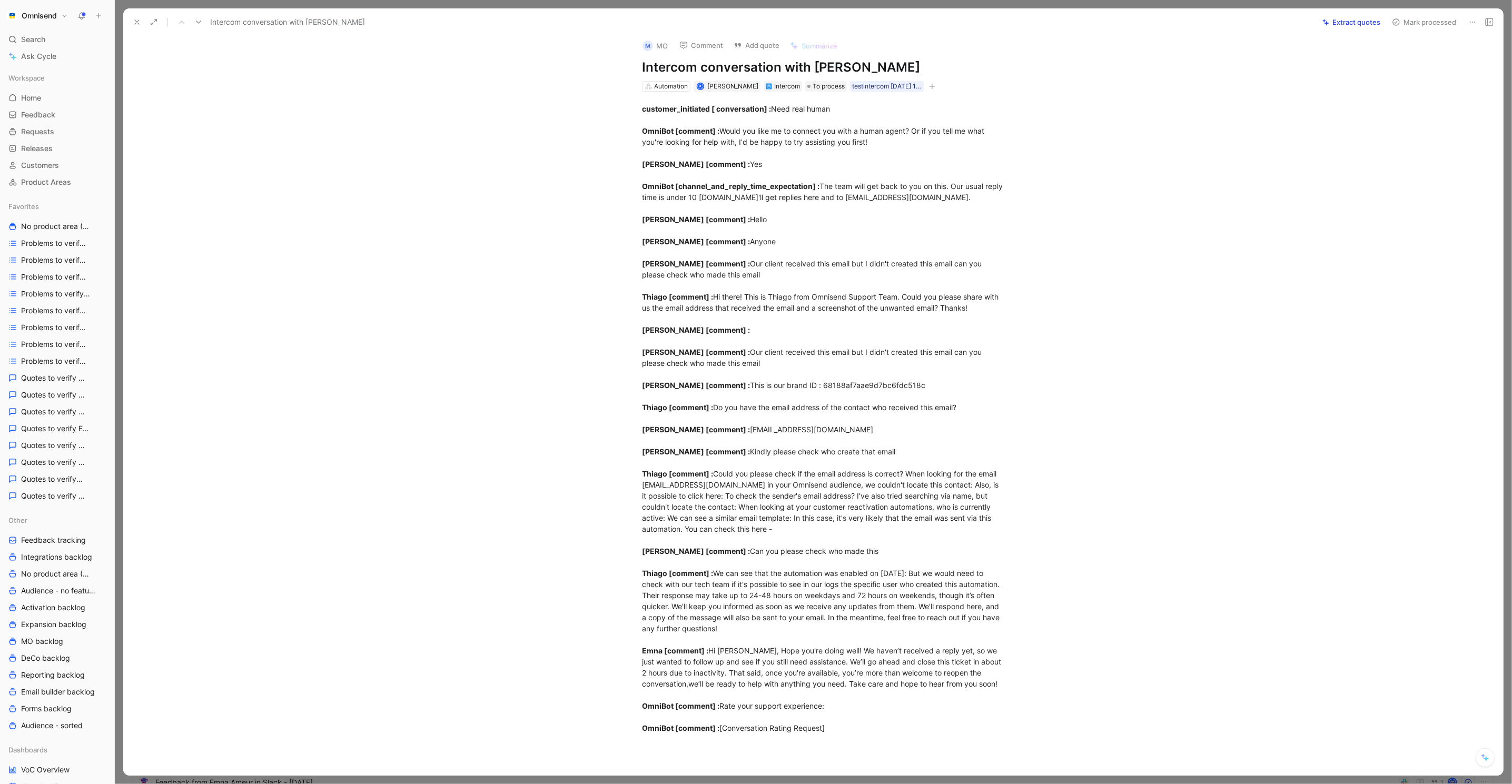
click at [135, 21] on icon at bounding box center [137, 22] width 8 height 8
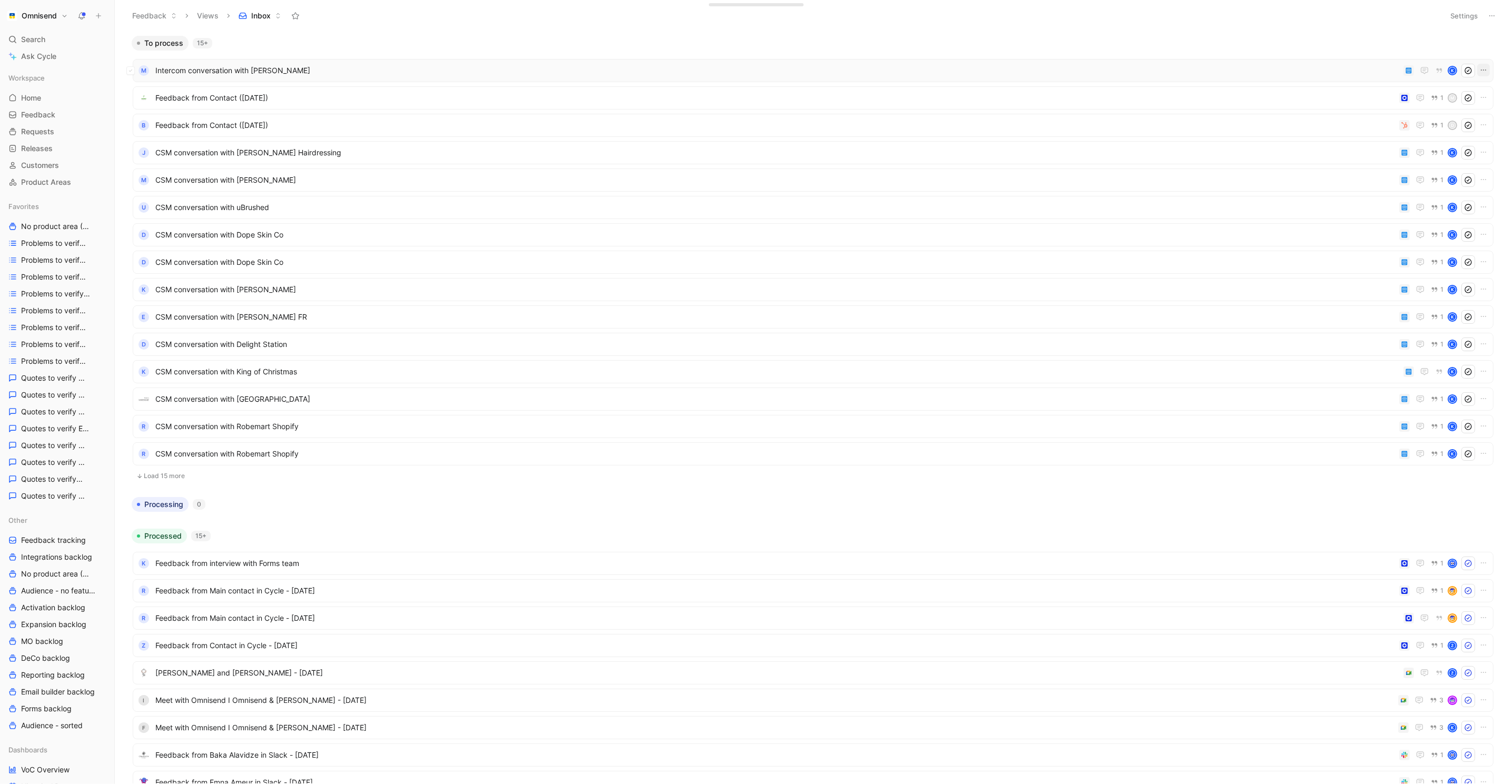
click at [1486, 70] on icon "button" at bounding box center [1484, 70] width 8 height 8
click at [1423, 143] on div "Delete" at bounding box center [1440, 138] width 91 height 13
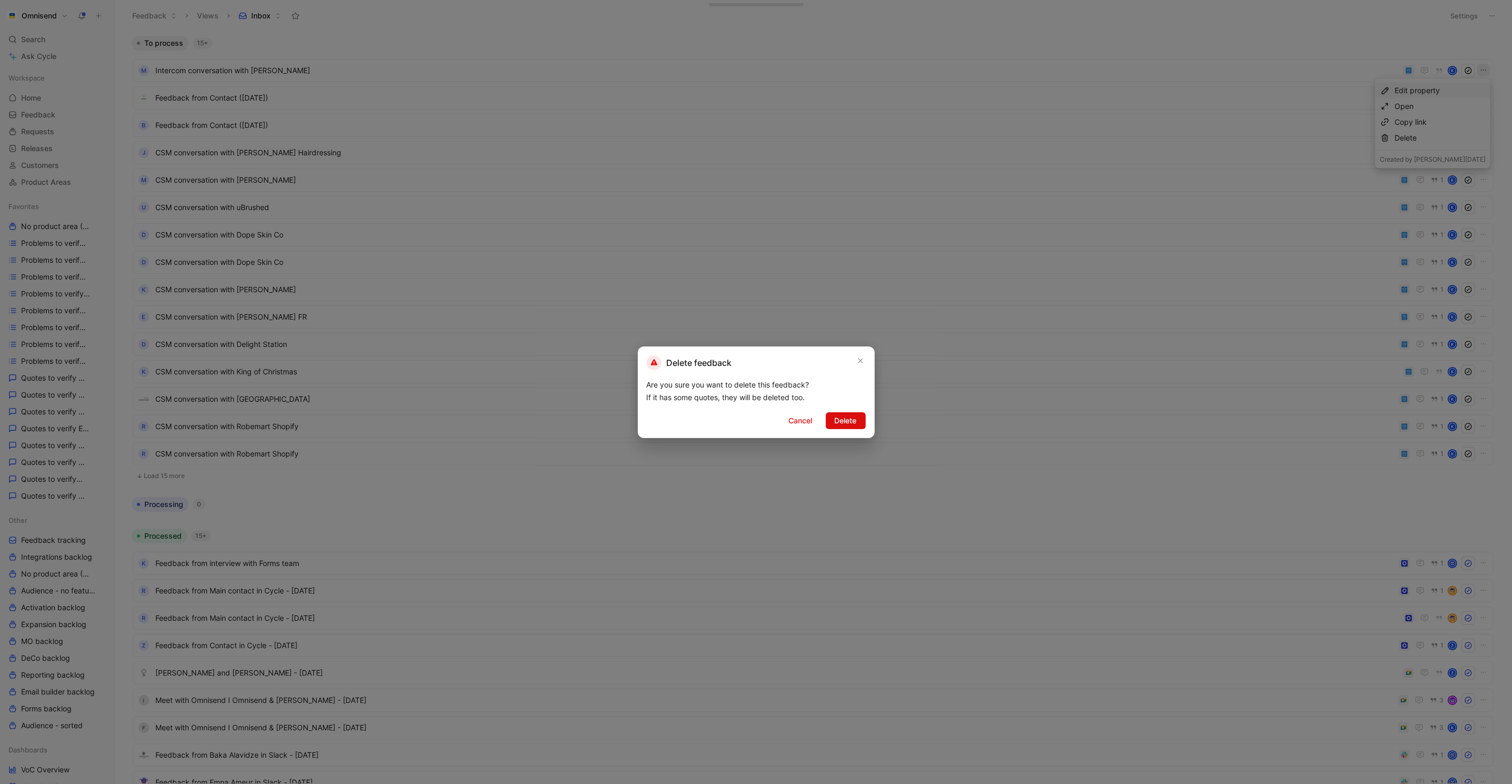
click at [863, 421] on button "Delete" at bounding box center [845, 420] width 40 height 17
